Goal: Transaction & Acquisition: Purchase product/service

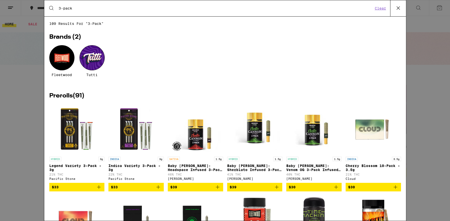
click at [366, 33] on div "Brands ( 2 ) Fleetwood Tutti" at bounding box center [225, 57] width 352 height 62
click at [63, 10] on input "3-pack" at bounding box center [215, 8] width 315 height 5
type input "y"
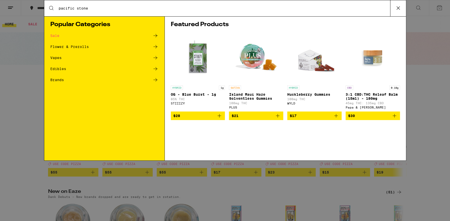
type input "pacific stone"
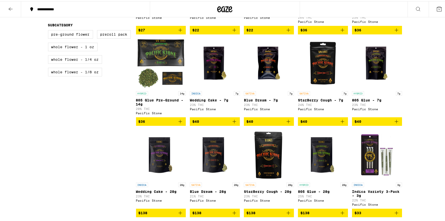
scroll to position [215, 0]
